Goal: Information Seeking & Learning: Understand process/instructions

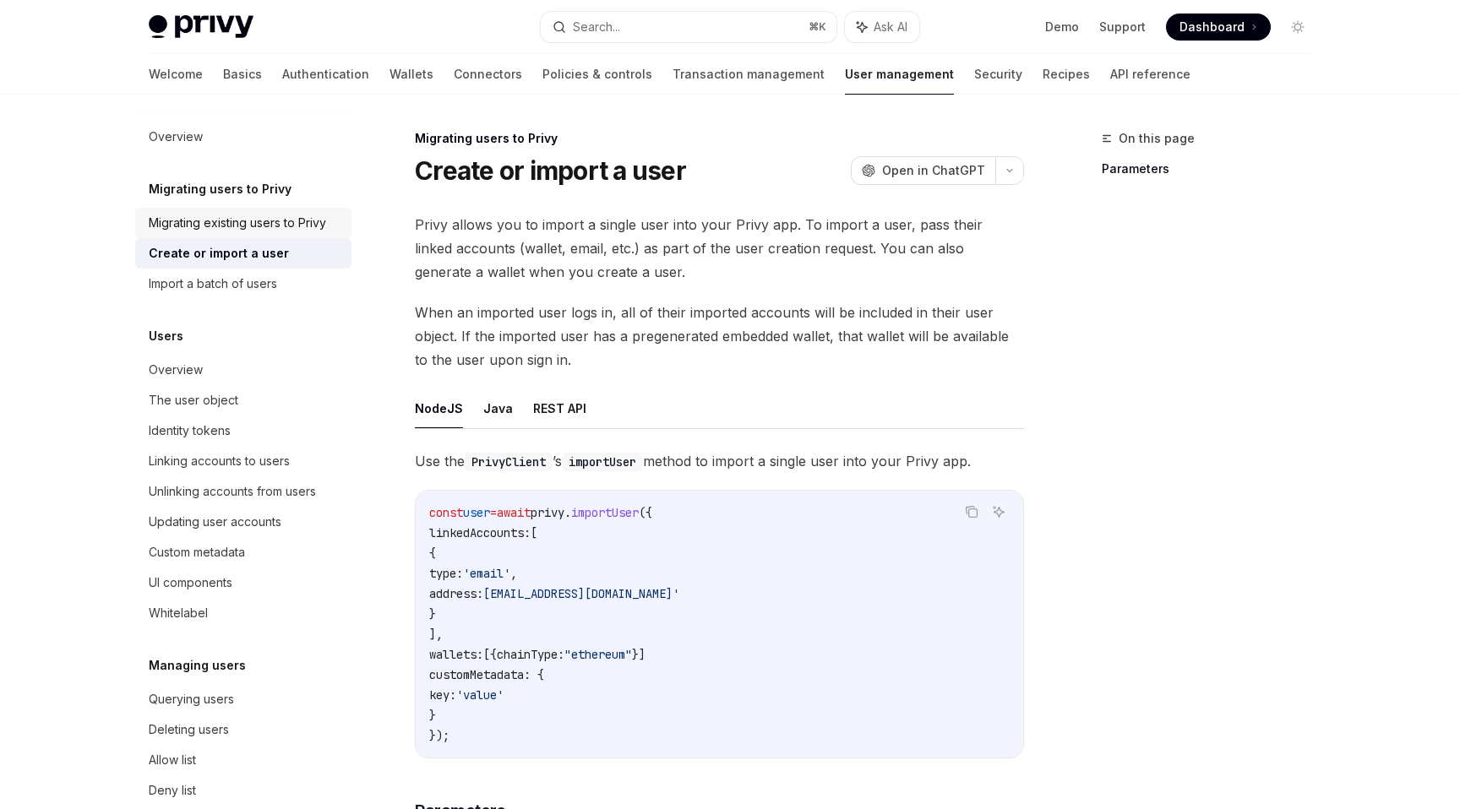
click at [199, 217] on div "Migrating existing users to Privy" at bounding box center [237, 223] width 177 height 20
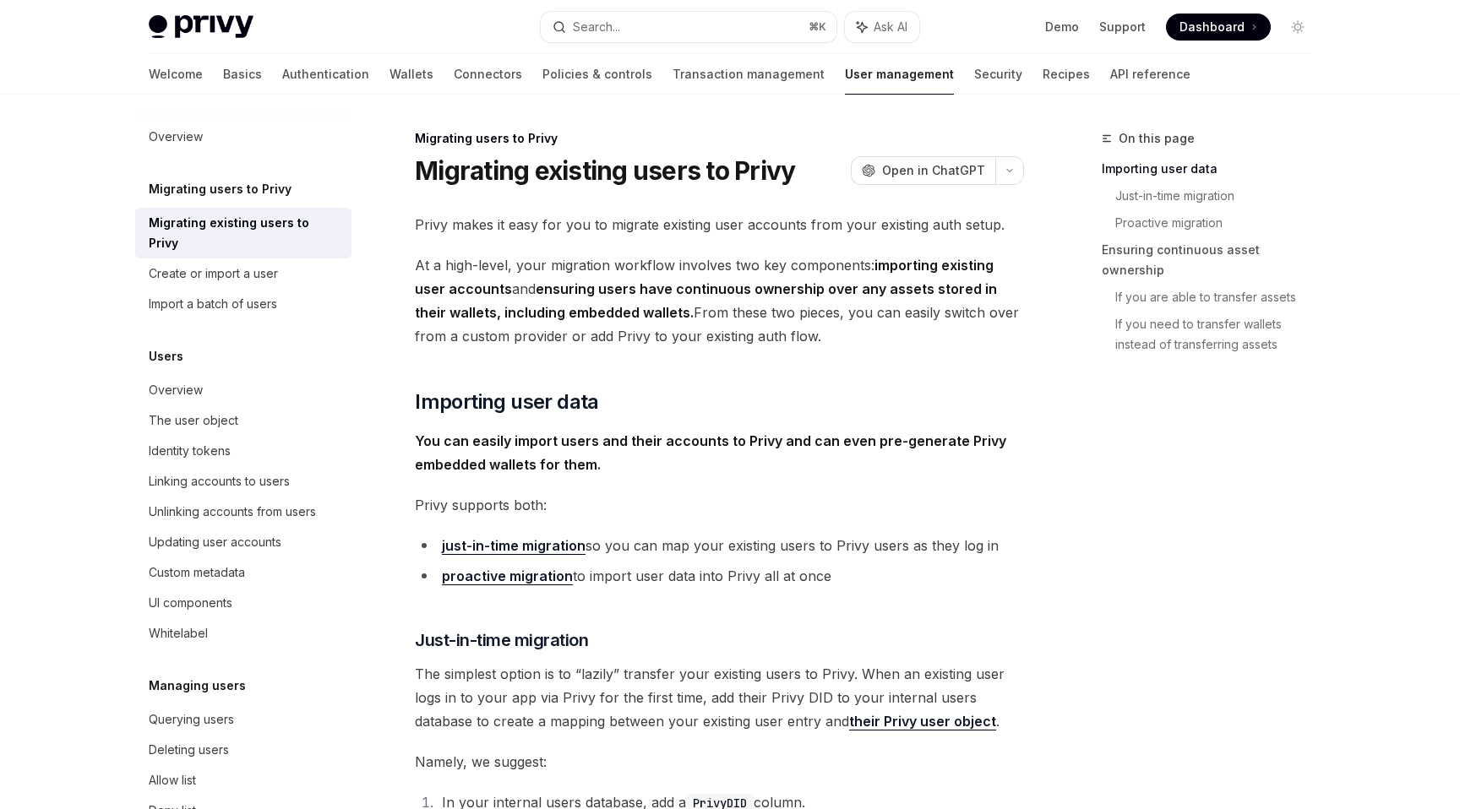
click at [591, 275] on span "At a high-level, your migration workflow involves two key components: importing…" at bounding box center [719, 300] width 609 height 95
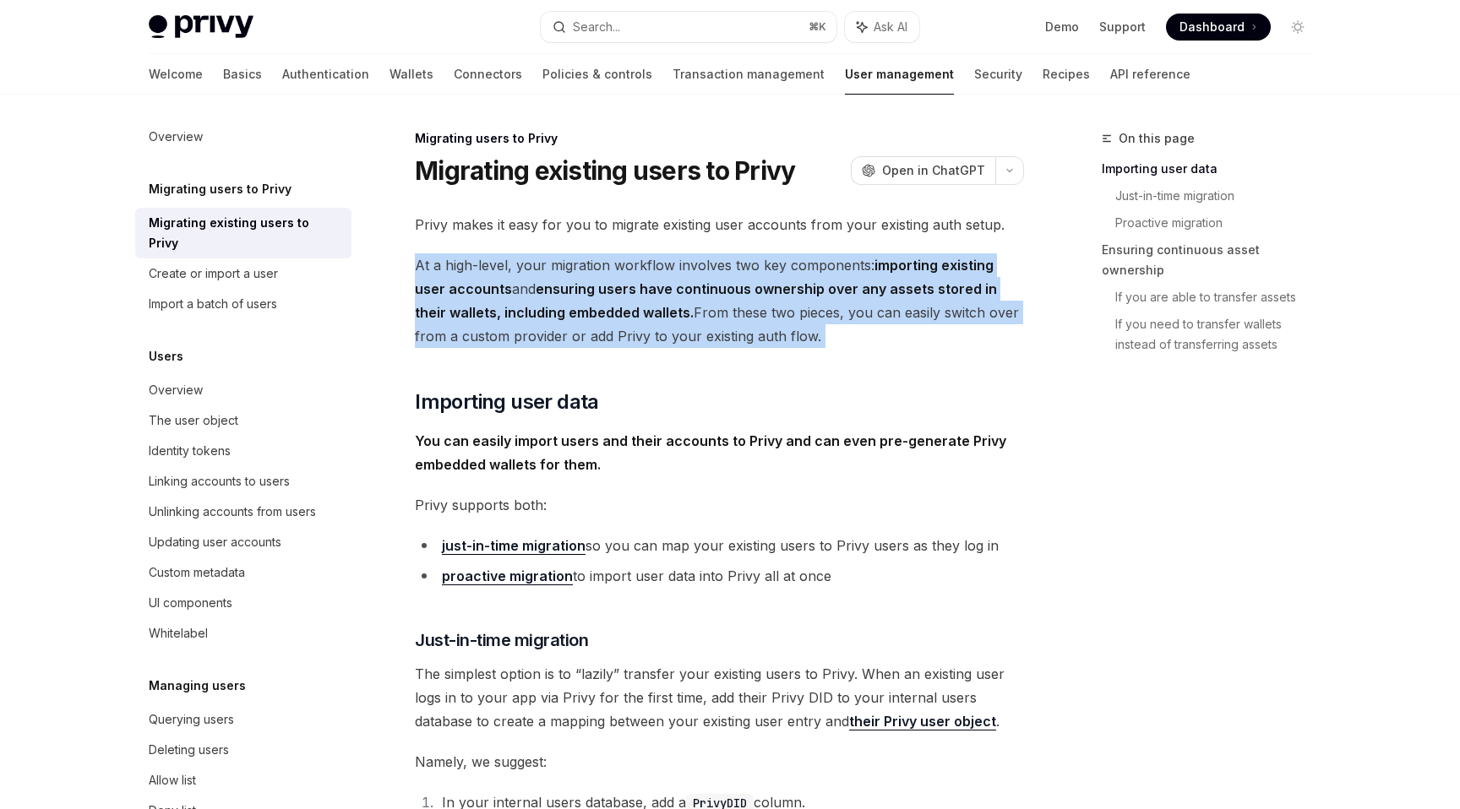
click at [591, 275] on span "At a high-level, your migration workflow involves two key components: importing…" at bounding box center [719, 300] width 609 height 95
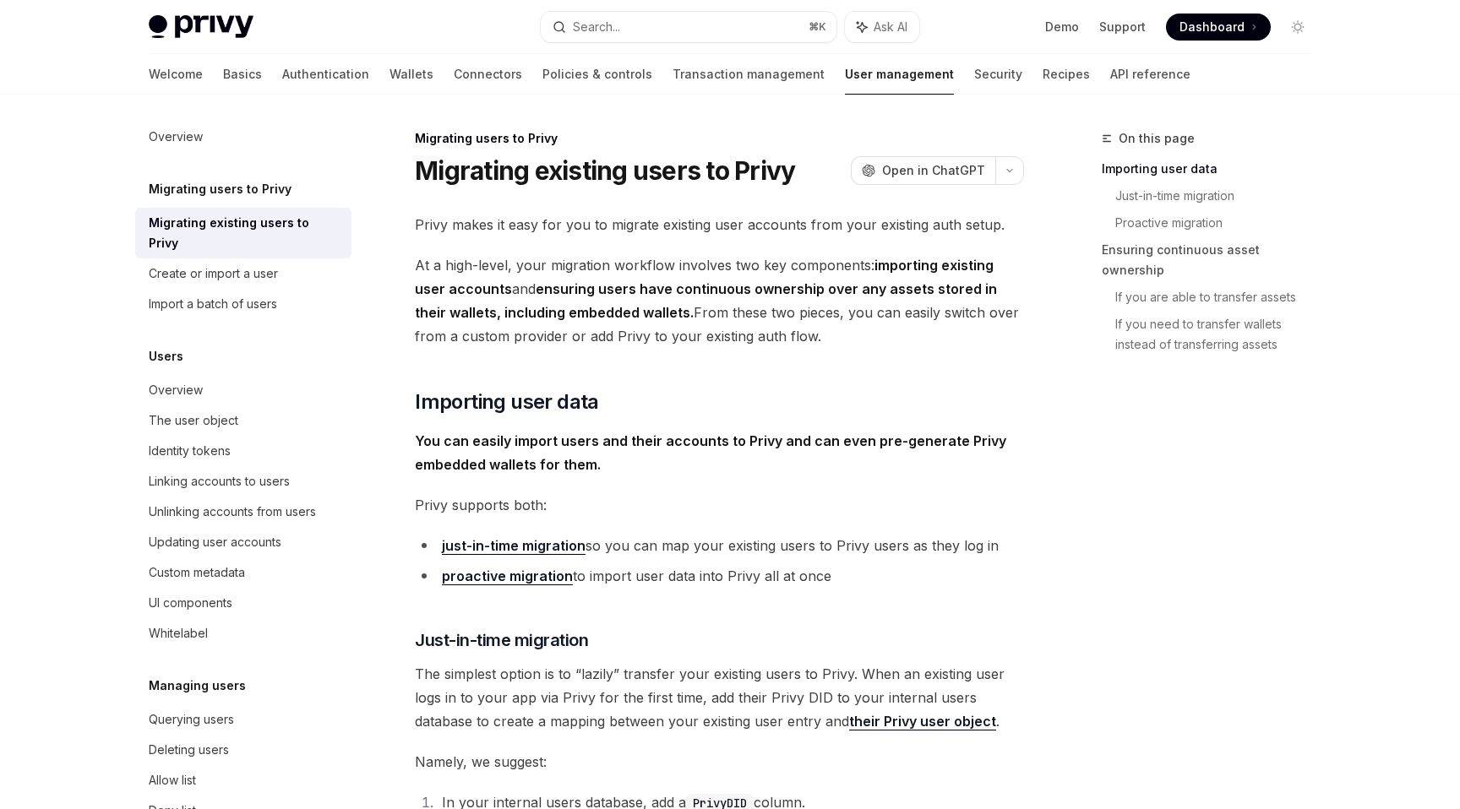
click at [589, 304] on strong "ensuring users have continuous ownership over any assets stored in their wallet…" at bounding box center [706, 300] width 582 height 41
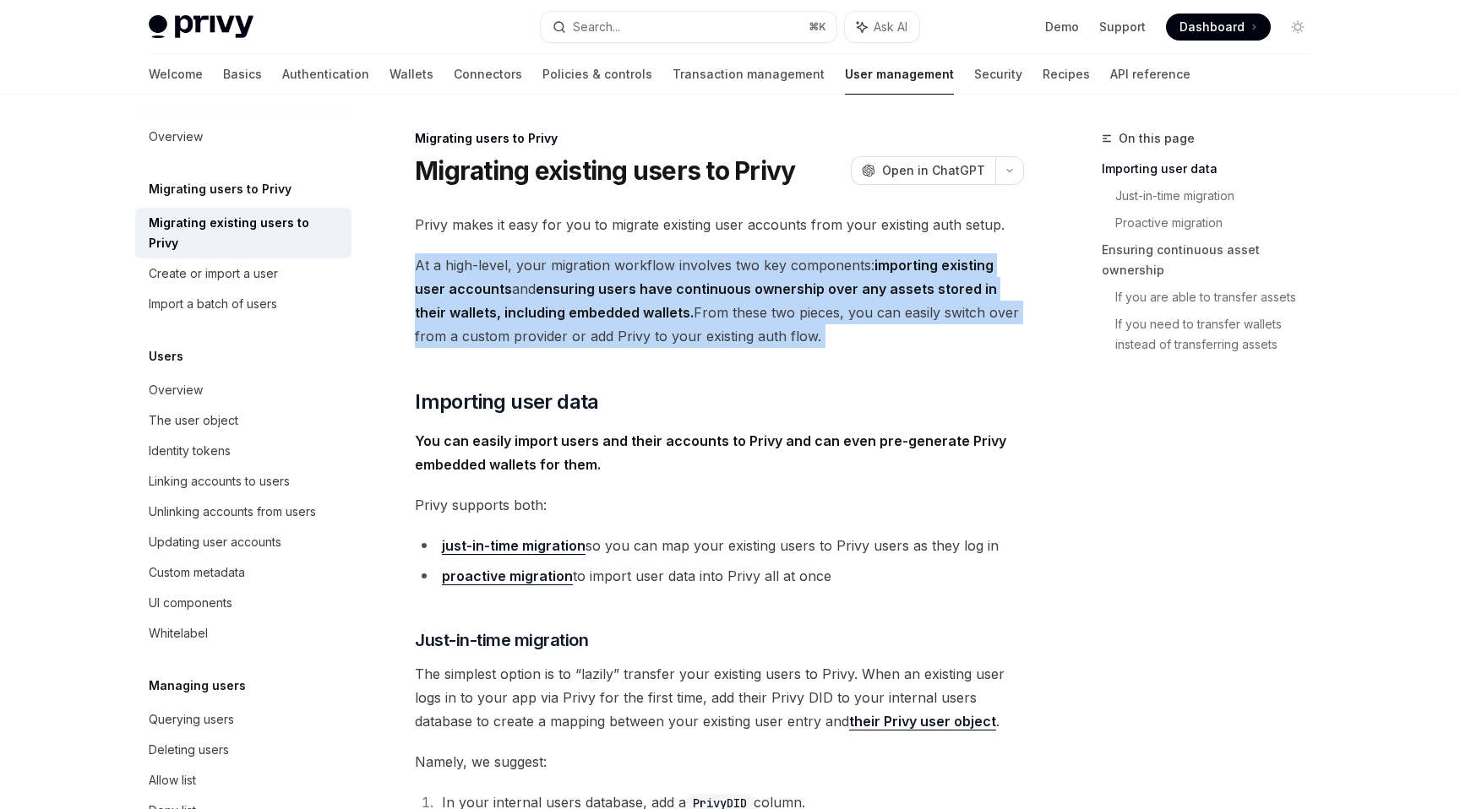
click at [589, 304] on strong "ensuring users have continuous ownership over any assets stored in their wallet…" at bounding box center [706, 300] width 582 height 41
click at [239, 264] on div "Create or import a user" at bounding box center [213, 274] width 129 height 20
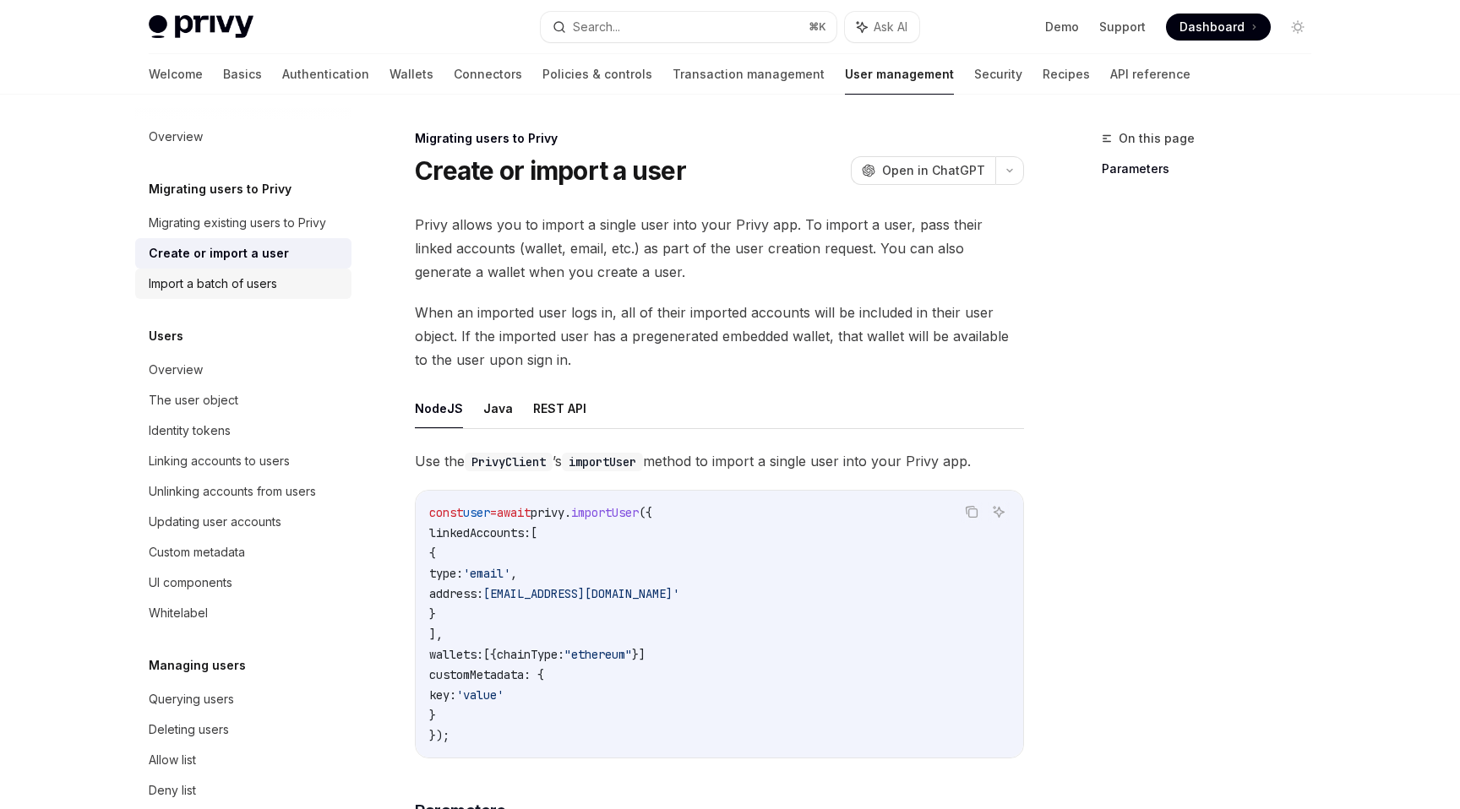
click at [248, 289] on div "Import a batch of users" at bounding box center [213, 284] width 128 height 20
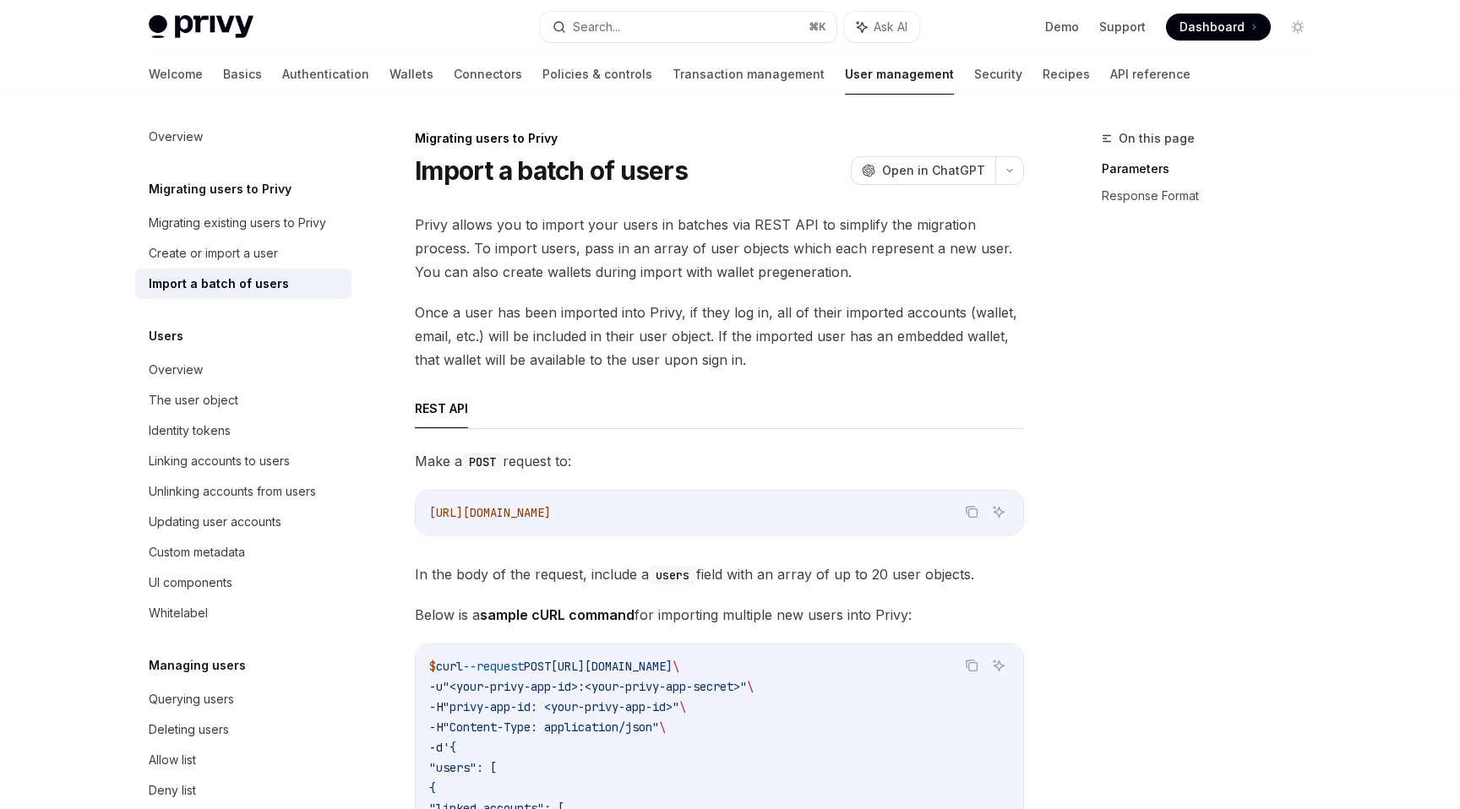
click at [570, 264] on span "Privy allows you to import your users in batches via REST API to simplify the m…" at bounding box center [719, 248] width 609 height 71
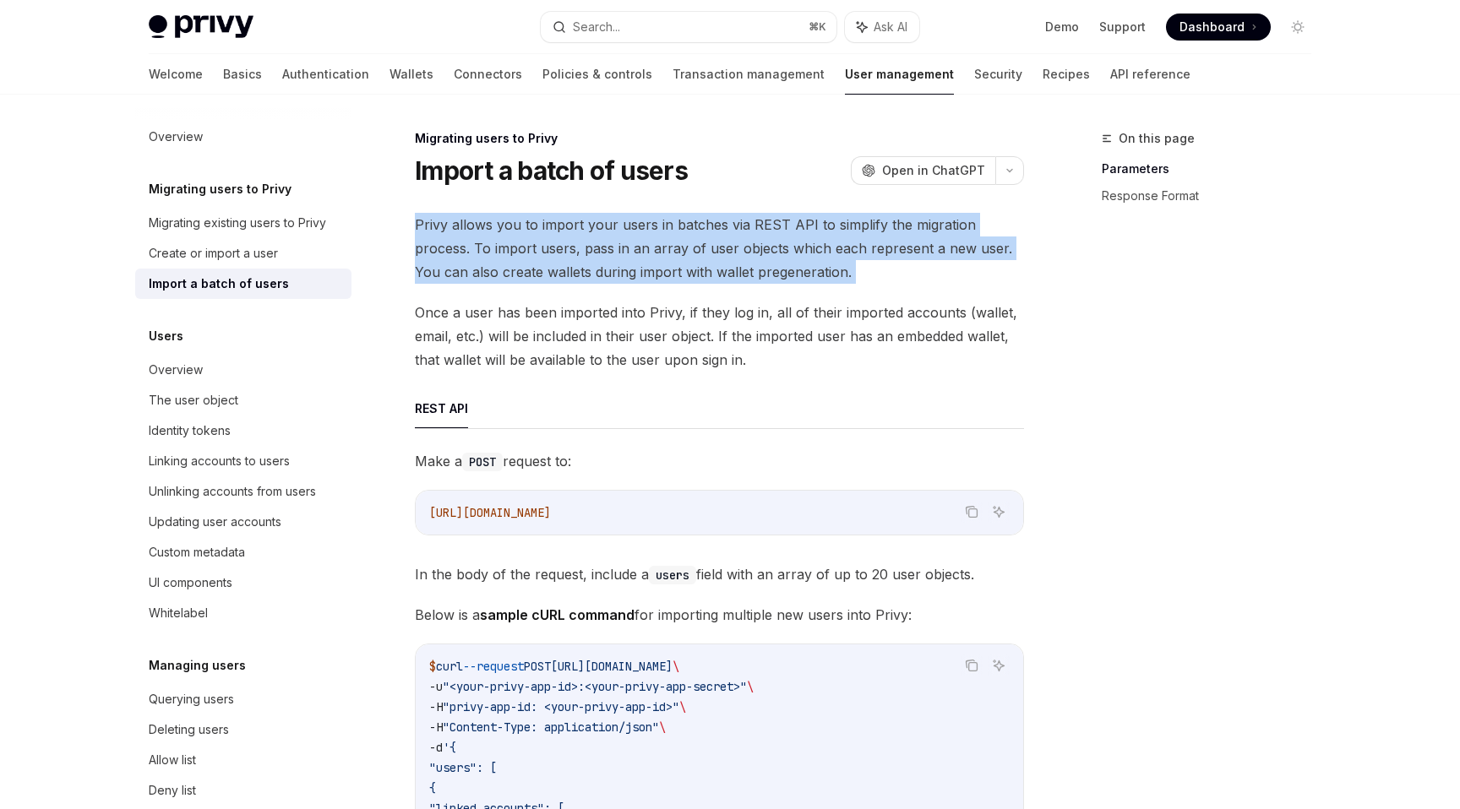
click at [570, 264] on span "Privy allows you to import your users in batches via REST API to simplify the m…" at bounding box center [719, 248] width 609 height 71
click at [253, 252] on div "Create or import a user" at bounding box center [213, 253] width 129 height 20
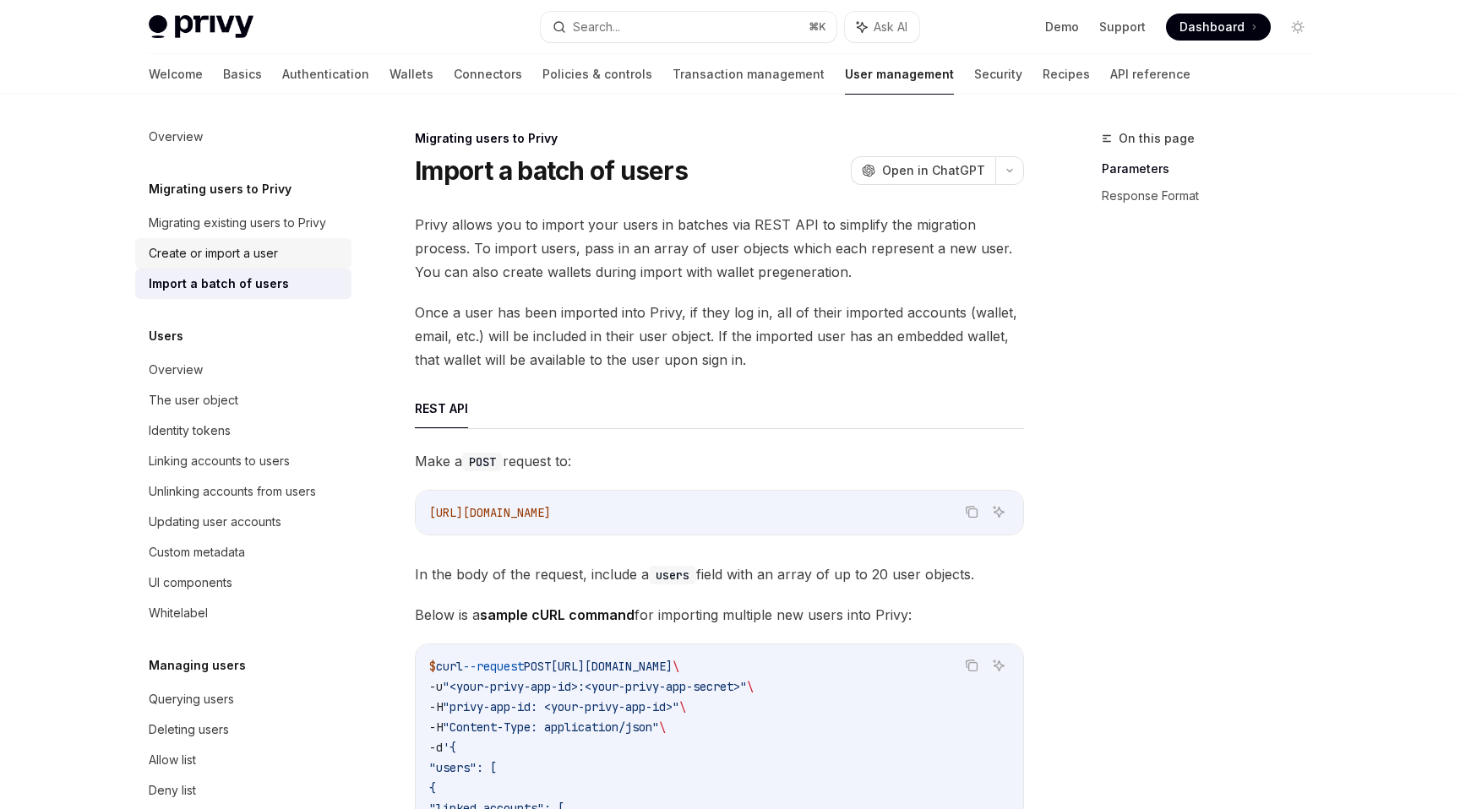
type textarea "*"
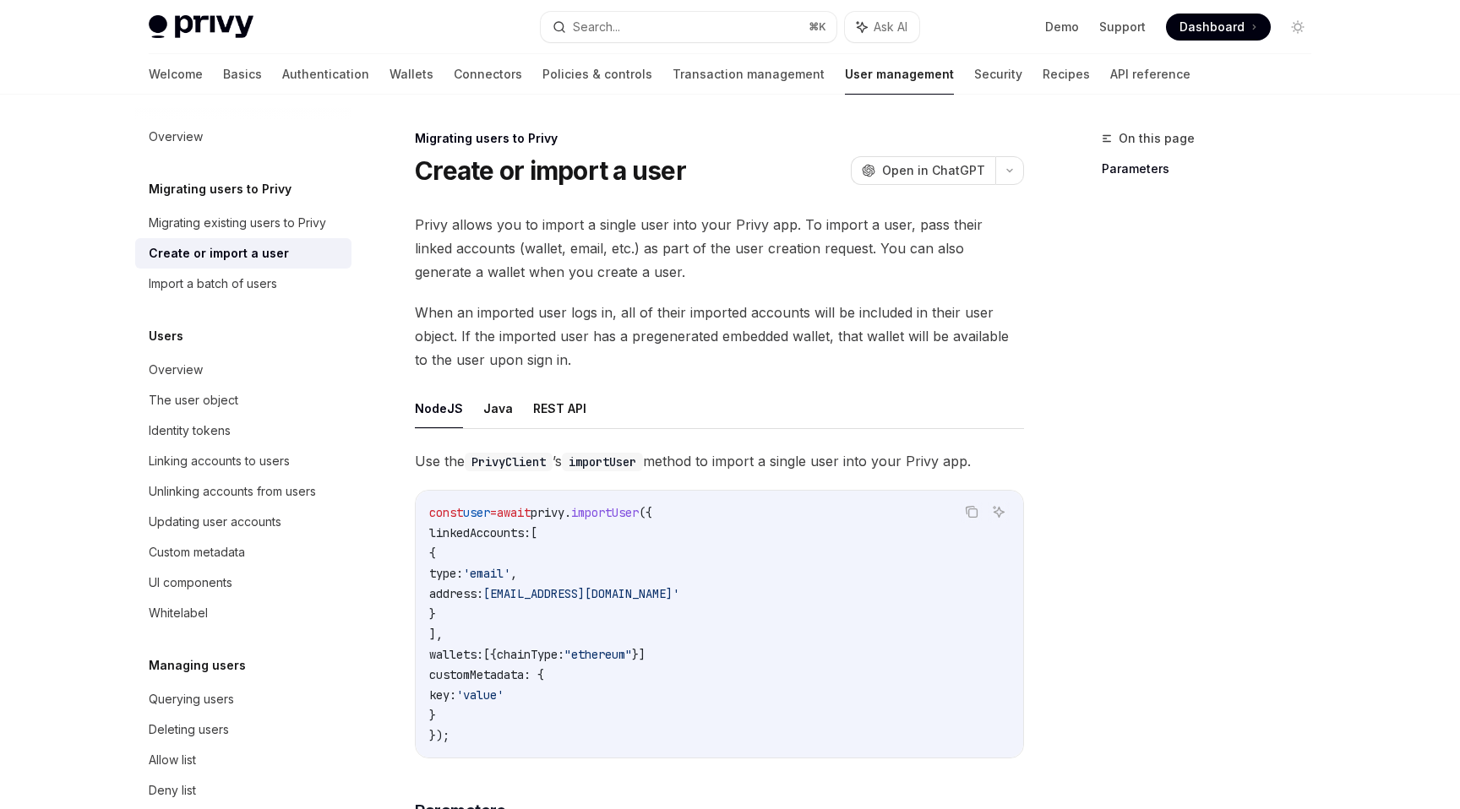
click at [536, 226] on span "Privy allows you to import a single user into your Privy app. To import a user,…" at bounding box center [719, 248] width 609 height 71
drag, startPoint x: 416, startPoint y: 224, endPoint x: 666, endPoint y: 226, distance: 250.1
click at [666, 226] on span "Privy allows you to import a single user into your Privy app. To import a user,…" at bounding box center [719, 248] width 609 height 71
copy span "Privy allows you to import a single user"
click at [732, 267] on span "Privy allows you to import a single user into your Privy app. To import a user,…" at bounding box center [719, 248] width 609 height 71
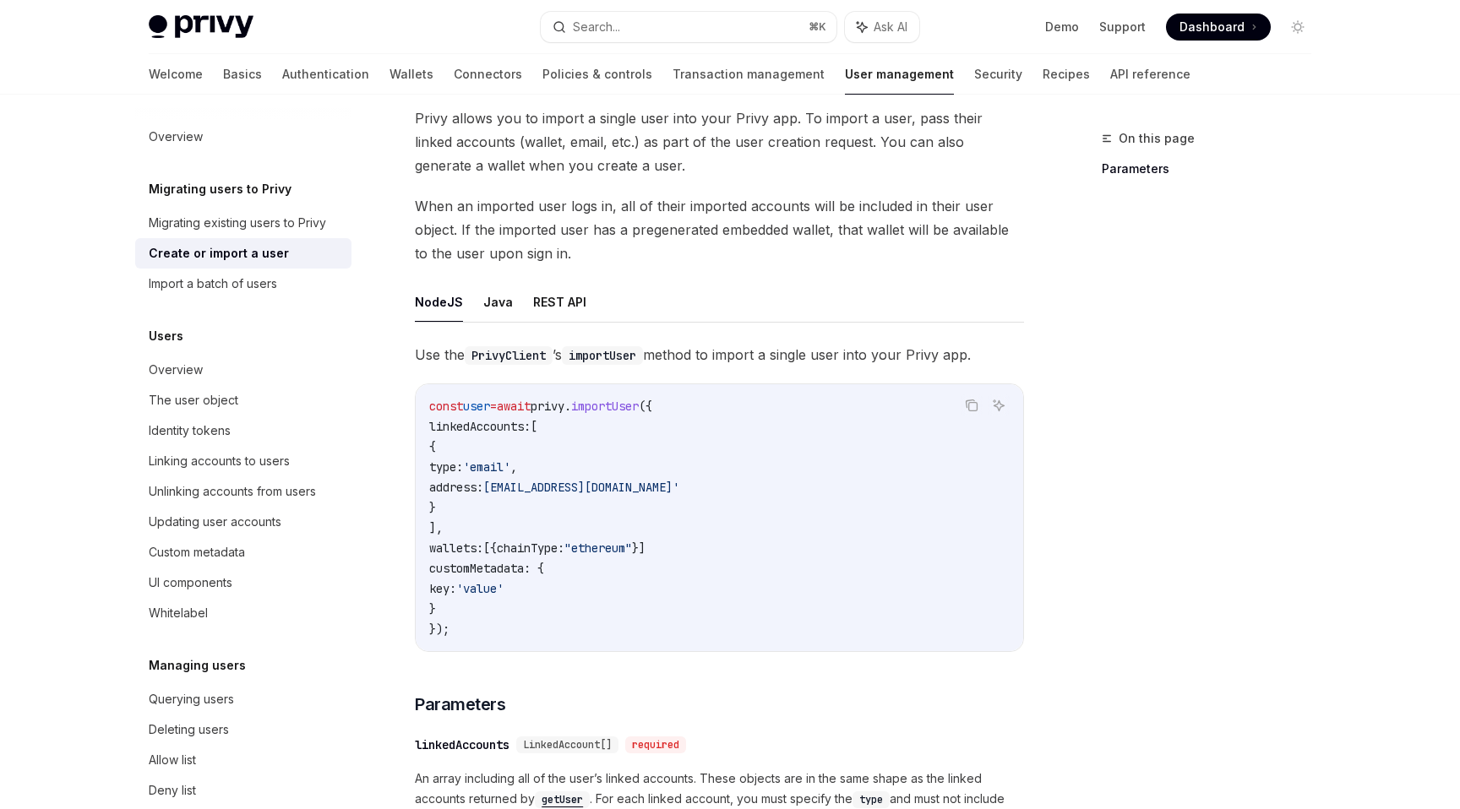
scroll to position [108, 0]
click at [714, 354] on span "Use the PrivyClient ’s importUser method to import a single user into your Priv…" at bounding box center [719, 353] width 609 height 24
click at [807, 355] on span "Use the PrivyClient ’s importUser method to import a single user into your Priv…" at bounding box center [719, 353] width 609 height 24
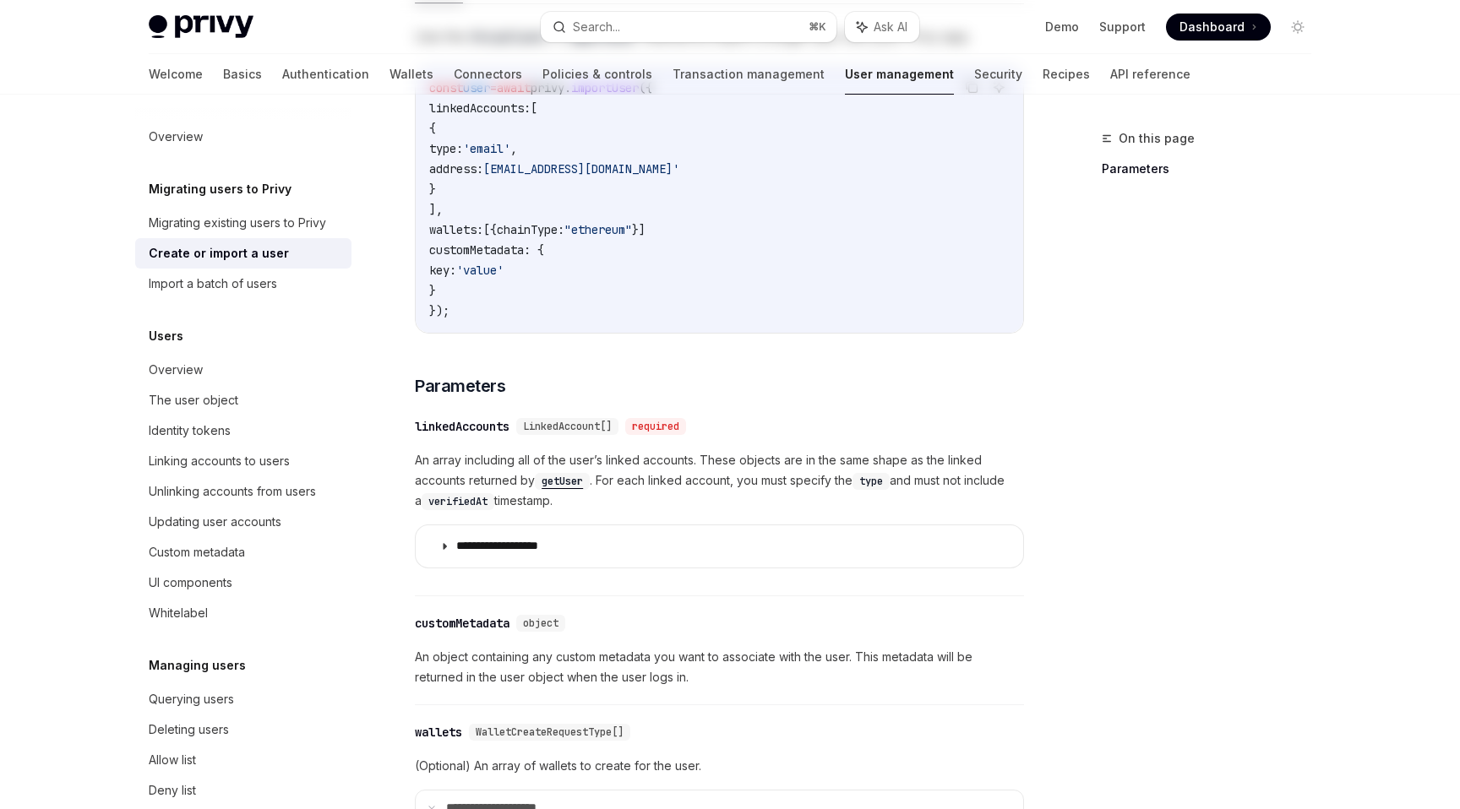
scroll to position [0, 0]
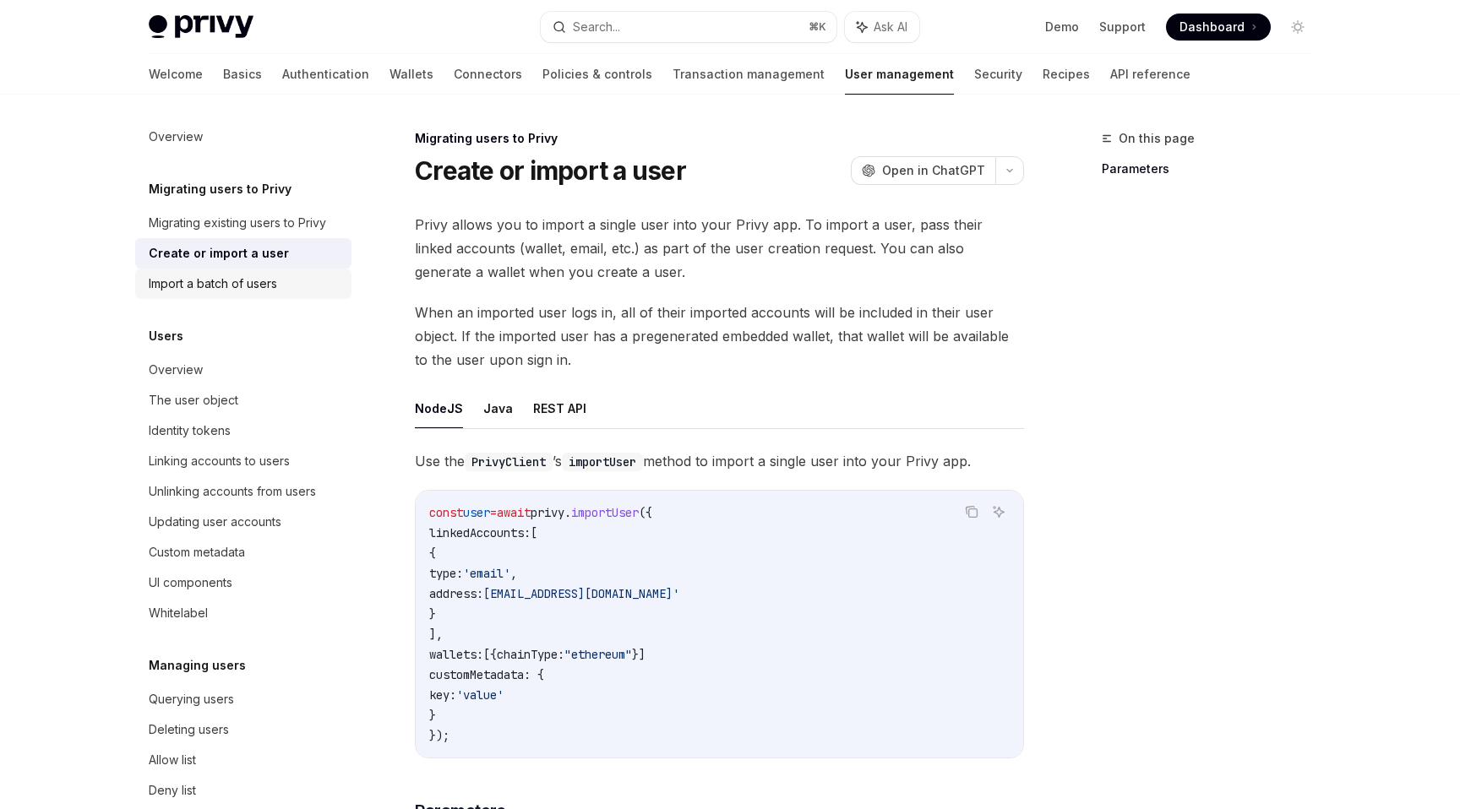
click at [232, 294] on link "Import a batch of users" at bounding box center [243, 284] width 216 height 30
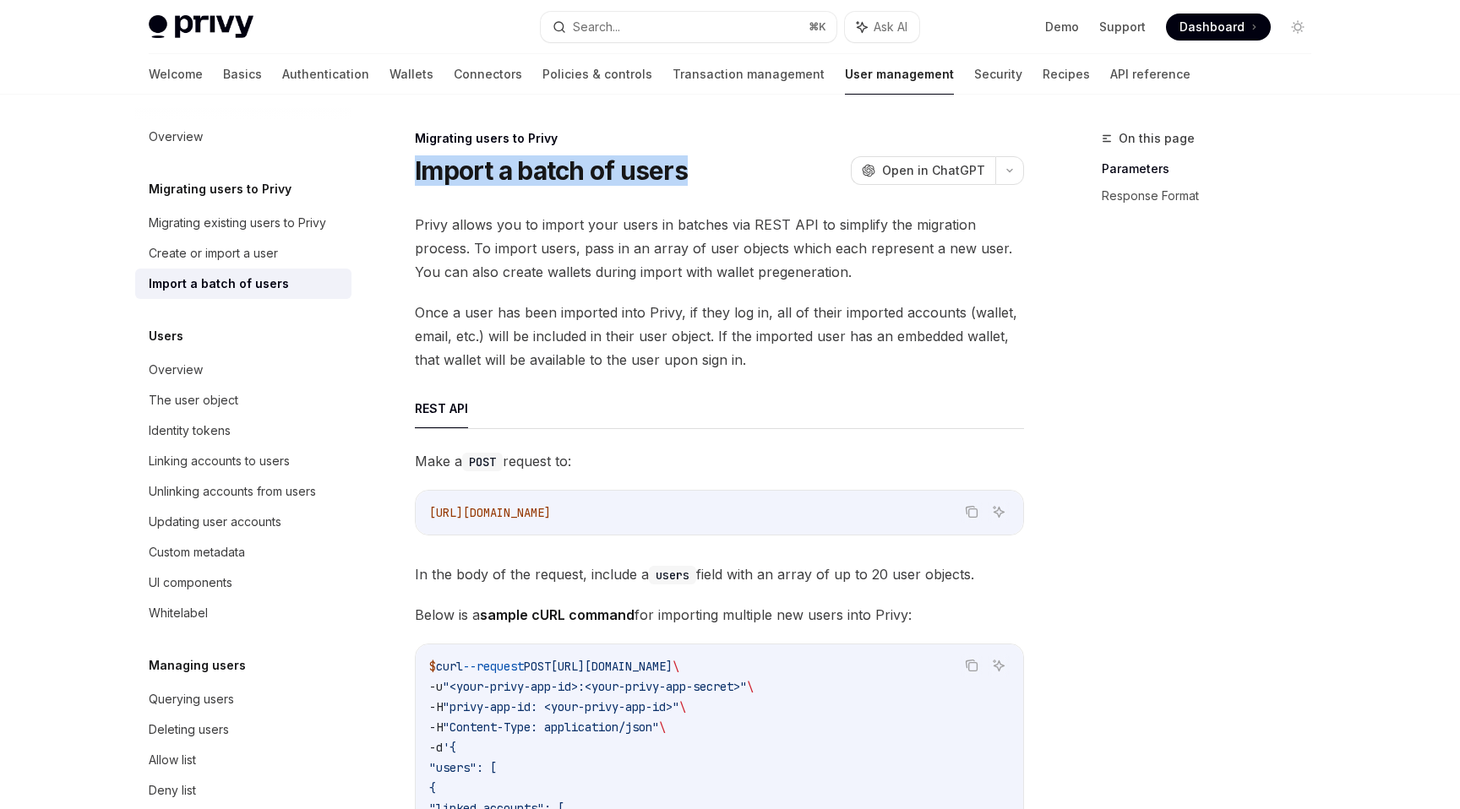
drag, startPoint x: 687, startPoint y: 174, endPoint x: 417, endPoint y: 177, distance: 269.5
click at [417, 177] on div "Import a batch of users OpenAI Open in ChatGPT" at bounding box center [719, 170] width 609 height 30
copy h1 "Import a batch of users"
click at [281, 234] on link "Migrating existing users to Privy" at bounding box center [243, 223] width 216 height 30
type textarea "*"
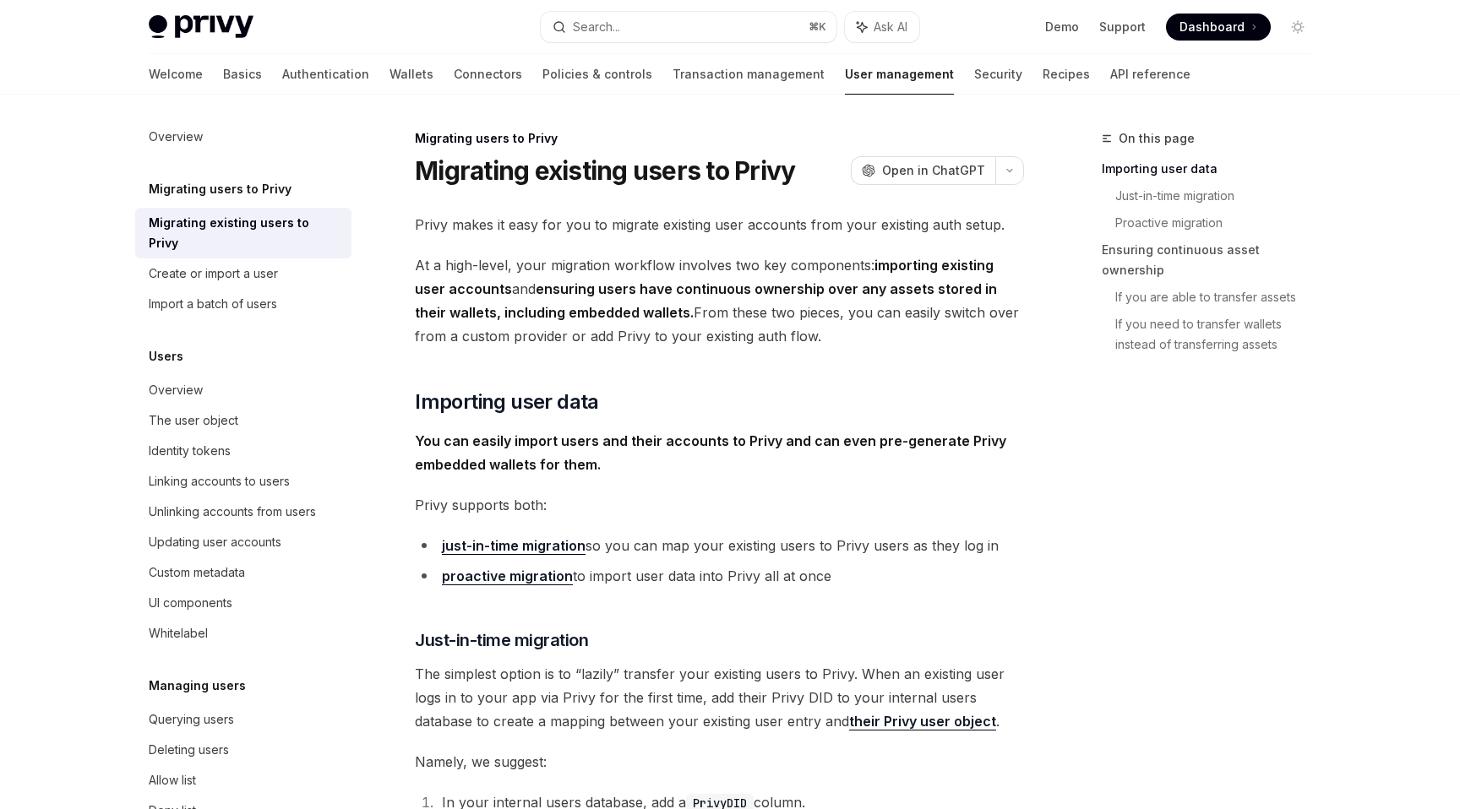
click at [800, 307] on span "At a high-level, your migration workflow involves two key components: importing…" at bounding box center [719, 300] width 609 height 95
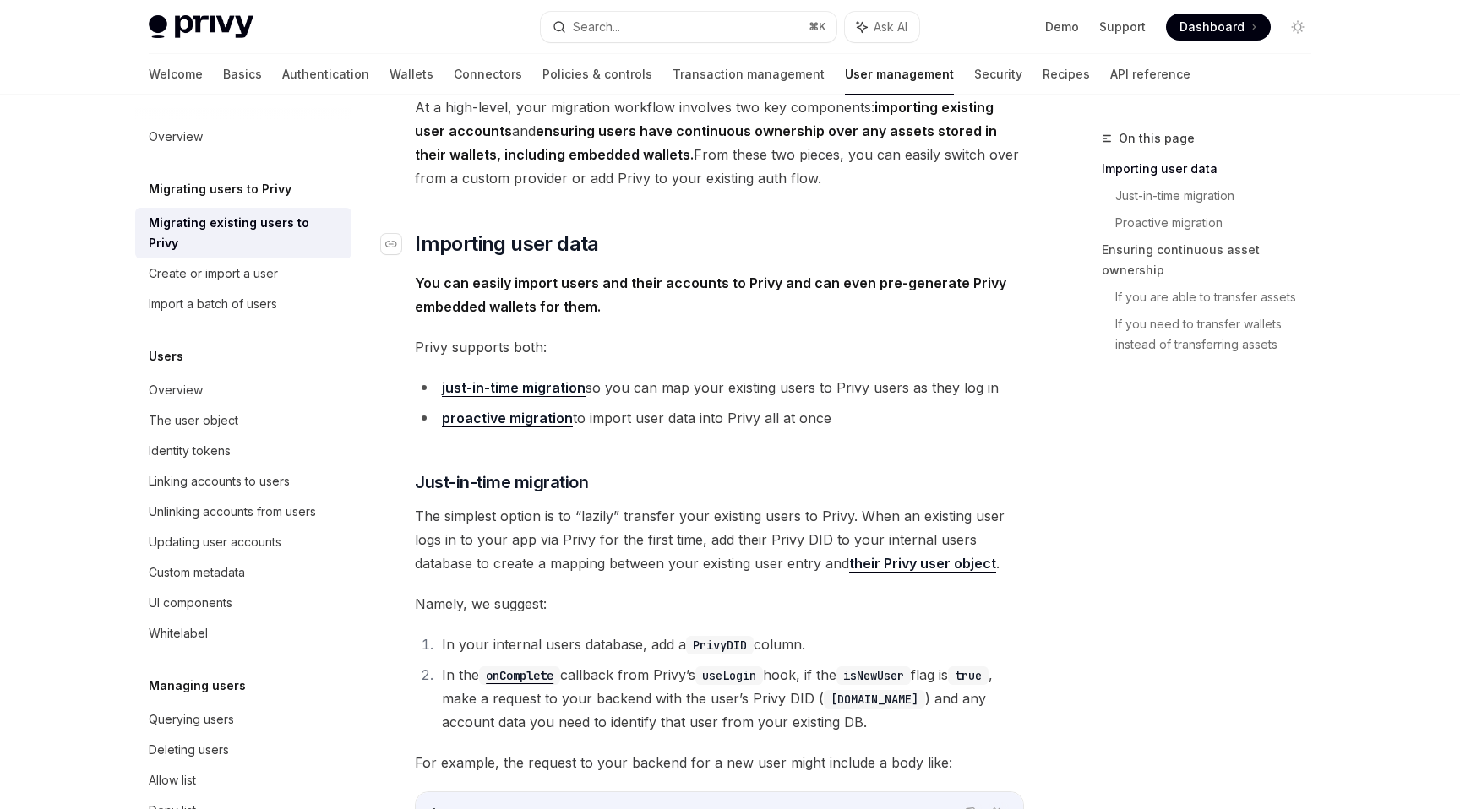
scroll to position [155, 0]
